Goal: Information Seeking & Learning: Learn about a topic

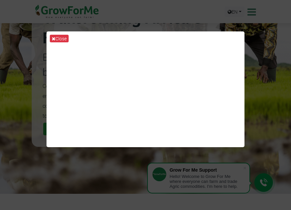
scroll to position [66, 0]
click at [50, 35] on button "Close" at bounding box center [59, 39] width 19 height 8
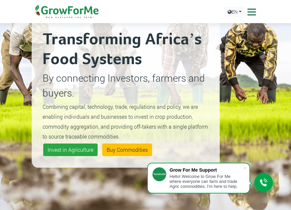
scroll to position [33, 0]
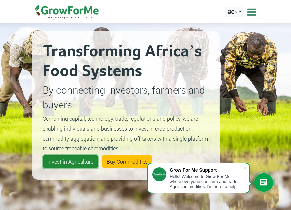
click at [77, 164] on link "Invest in Agriculture" at bounding box center [70, 161] width 54 height 13
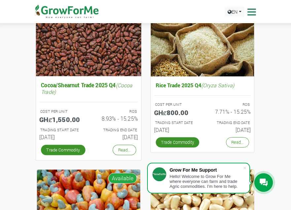
scroll to position [99, 0]
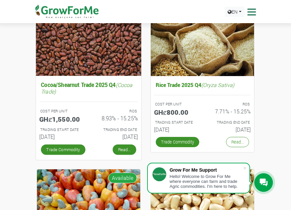
click at [129, 151] on link "Read..." at bounding box center [124, 149] width 23 height 11
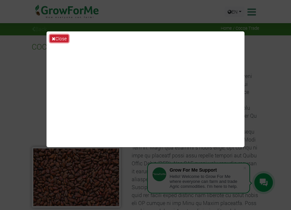
click at [59, 39] on button "Close" at bounding box center [59, 39] width 19 height 8
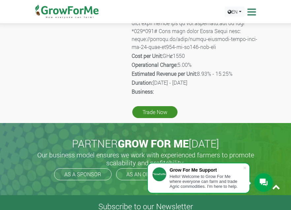
scroll to position [231, 0]
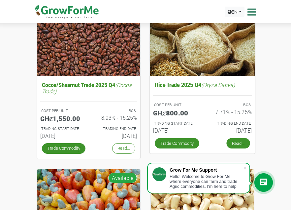
click at [235, 141] on link "Read..." at bounding box center [237, 143] width 23 height 11
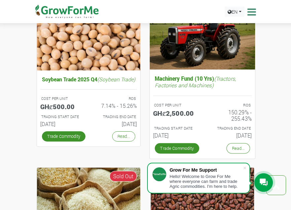
scroll to position [462, 0]
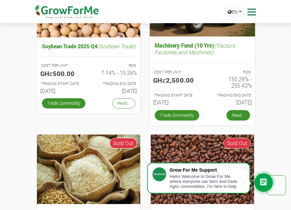
click at [236, 116] on link "Read..." at bounding box center [237, 115] width 23 height 11
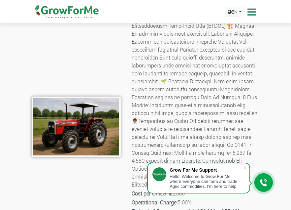
scroll to position [33, 0]
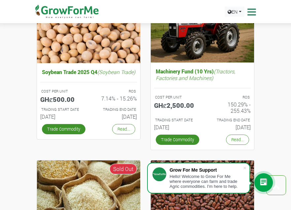
scroll to position [326, 0]
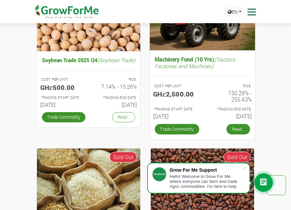
click at [239, 130] on link "Read..." at bounding box center [237, 129] width 23 height 11
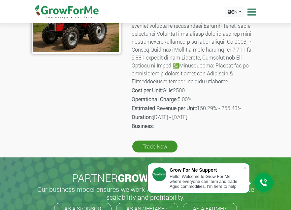
scroll to position [165, 0]
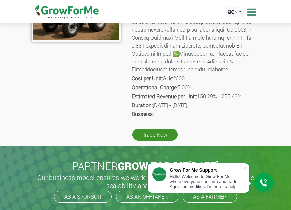
click at [144, 117] on b "Business:" at bounding box center [143, 113] width 22 height 7
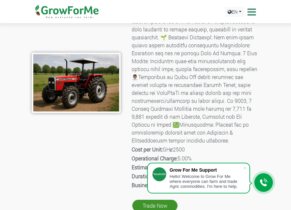
scroll to position [0, 0]
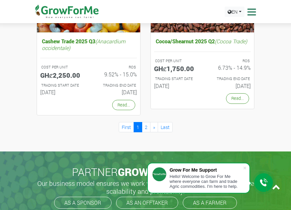
scroll to position [953, 0]
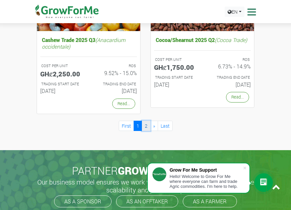
click at [147, 131] on link "2" at bounding box center [146, 126] width 9 height 10
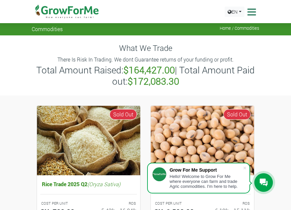
click at [251, 11] on icon at bounding box center [251, 12] width 10 height 10
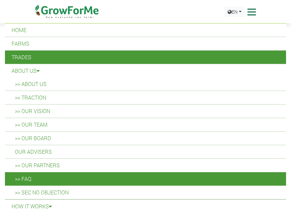
click at [30, 178] on link ">> FAQ" at bounding box center [145, 178] width 281 height 13
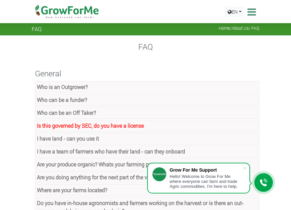
click at [97, 101] on link "Who can be a funder?" at bounding box center [147, 100] width 225 height 12
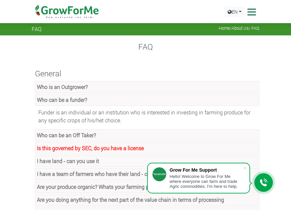
click at [112, 134] on link "Who can be an Off Taker?" at bounding box center [147, 135] width 225 height 12
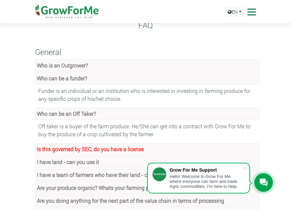
scroll to position [33, 0]
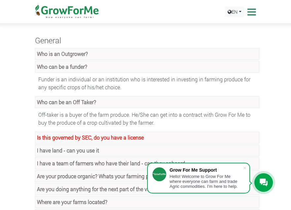
click at [73, 138] on strong "Is this governed by SEC, do you have a license" at bounding box center [90, 137] width 107 height 7
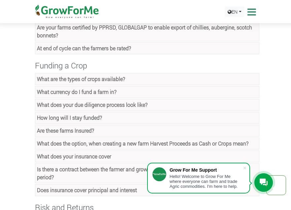
scroll to position [330, 0]
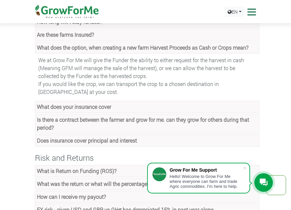
scroll to position [396, 0]
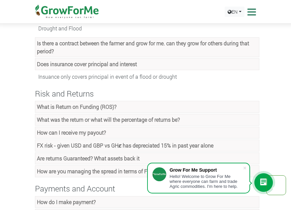
scroll to position [495, 0]
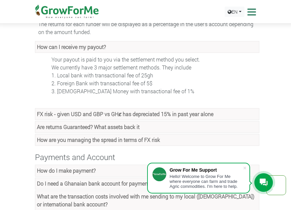
scroll to position [594, 0]
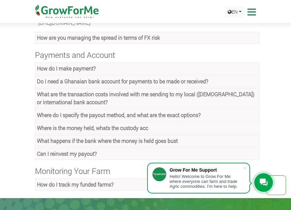
scroll to position [792, 0]
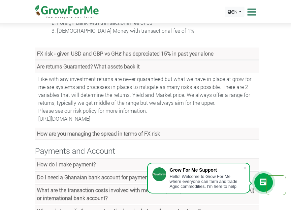
scroll to position [627, 0]
